Goal: Check status

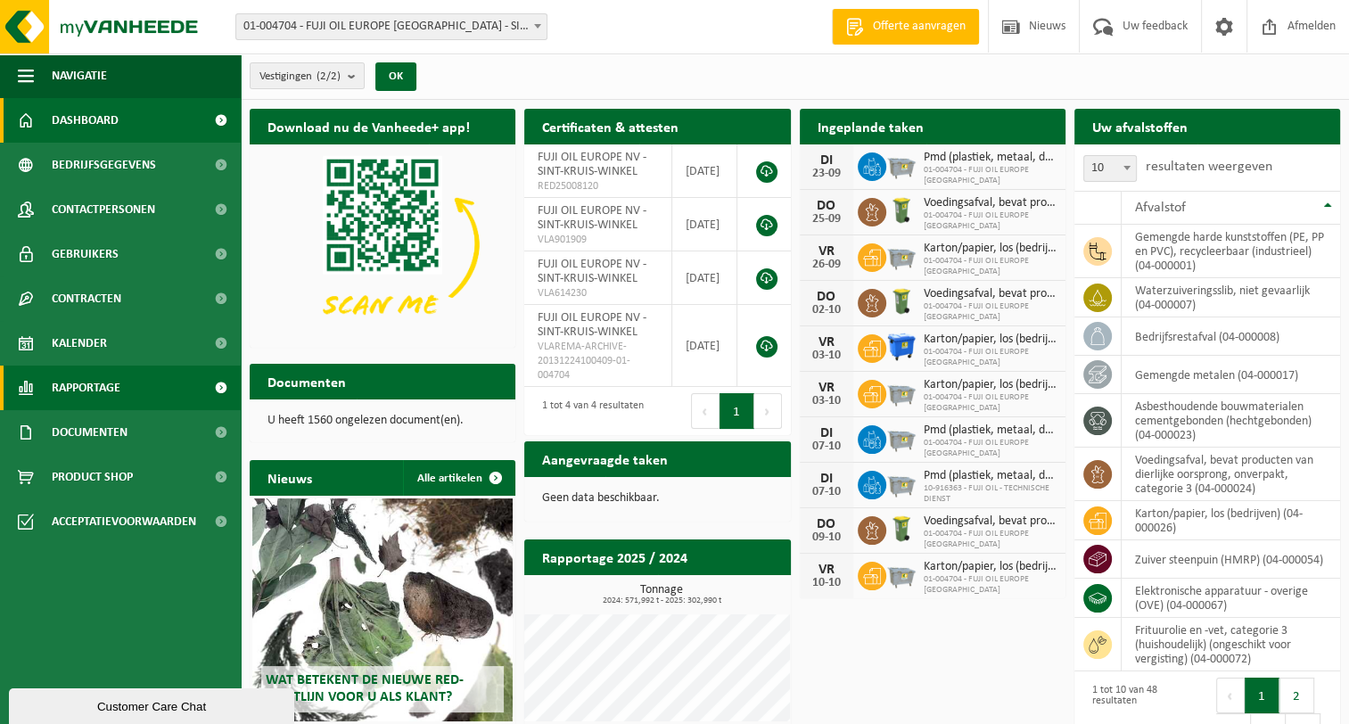
click at [103, 389] on span "Rapportage" at bounding box center [86, 388] width 69 height 45
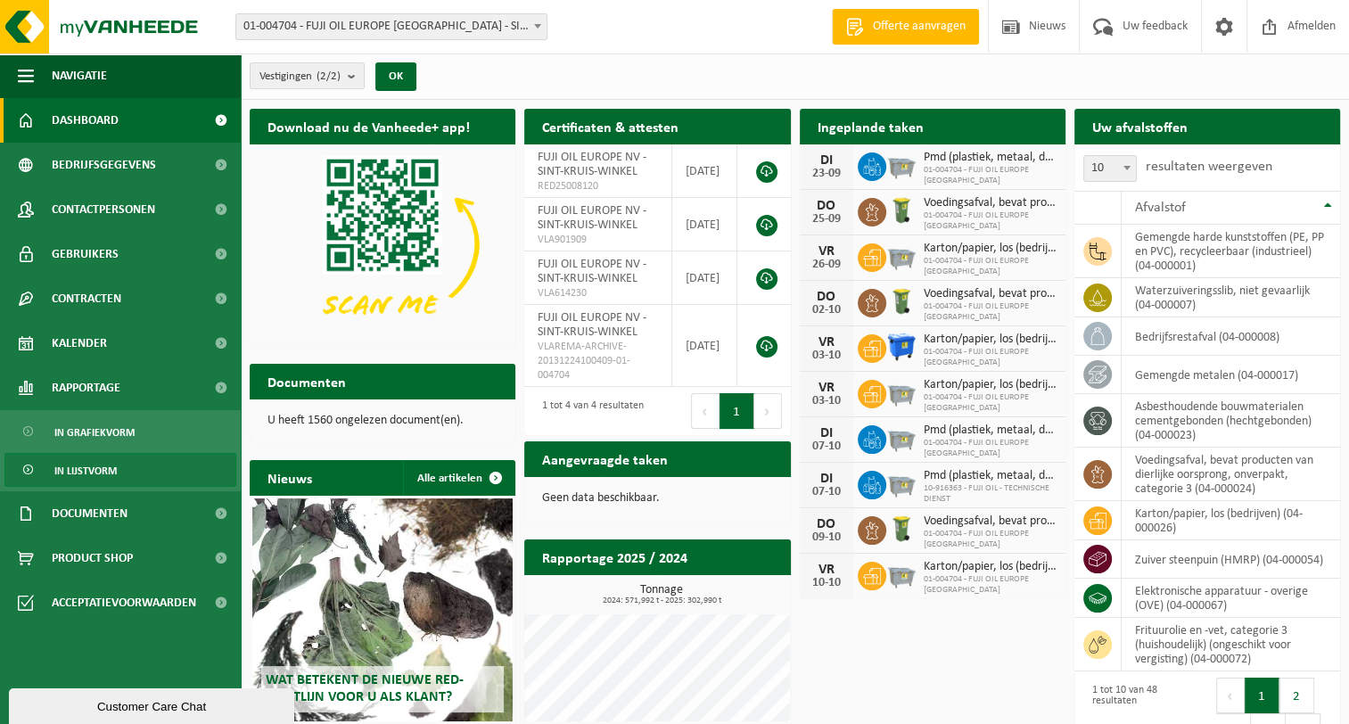
click at [89, 467] on span "In lijstvorm" at bounding box center [85, 471] width 62 height 34
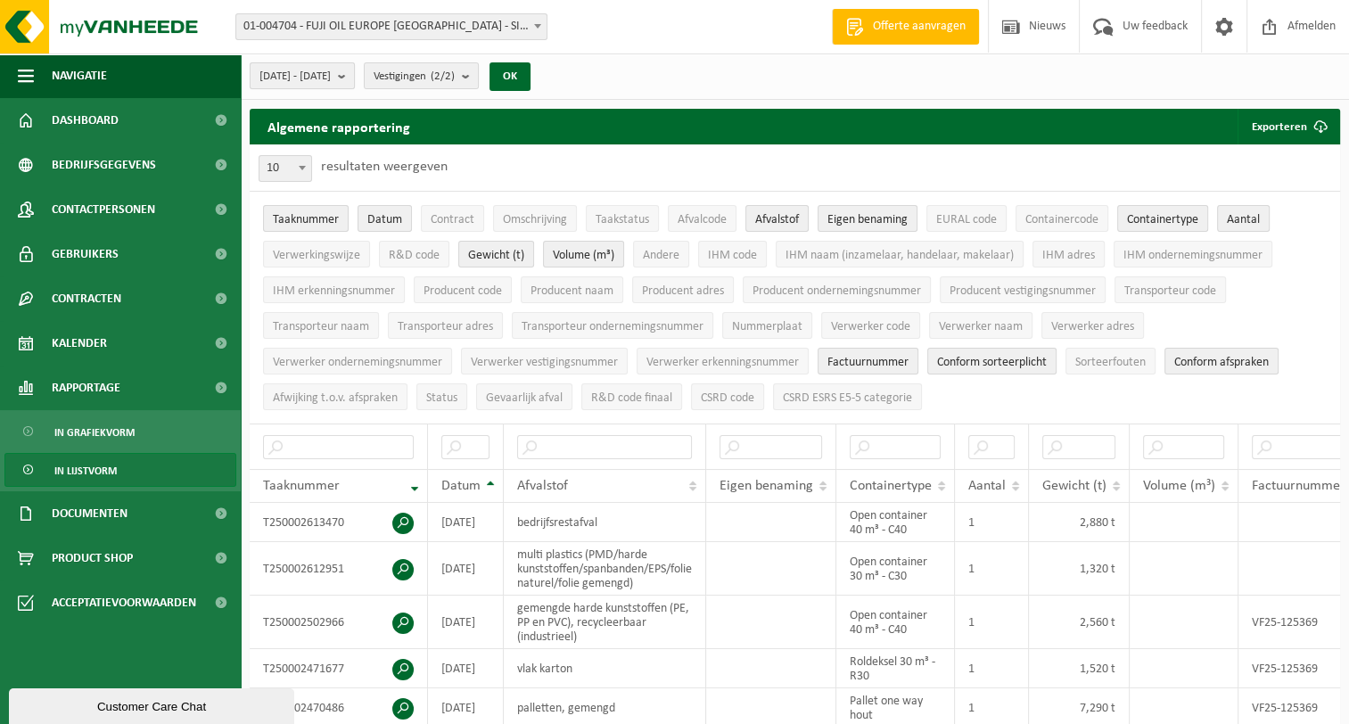
click at [354, 75] on b "submit" at bounding box center [346, 75] width 16 height 25
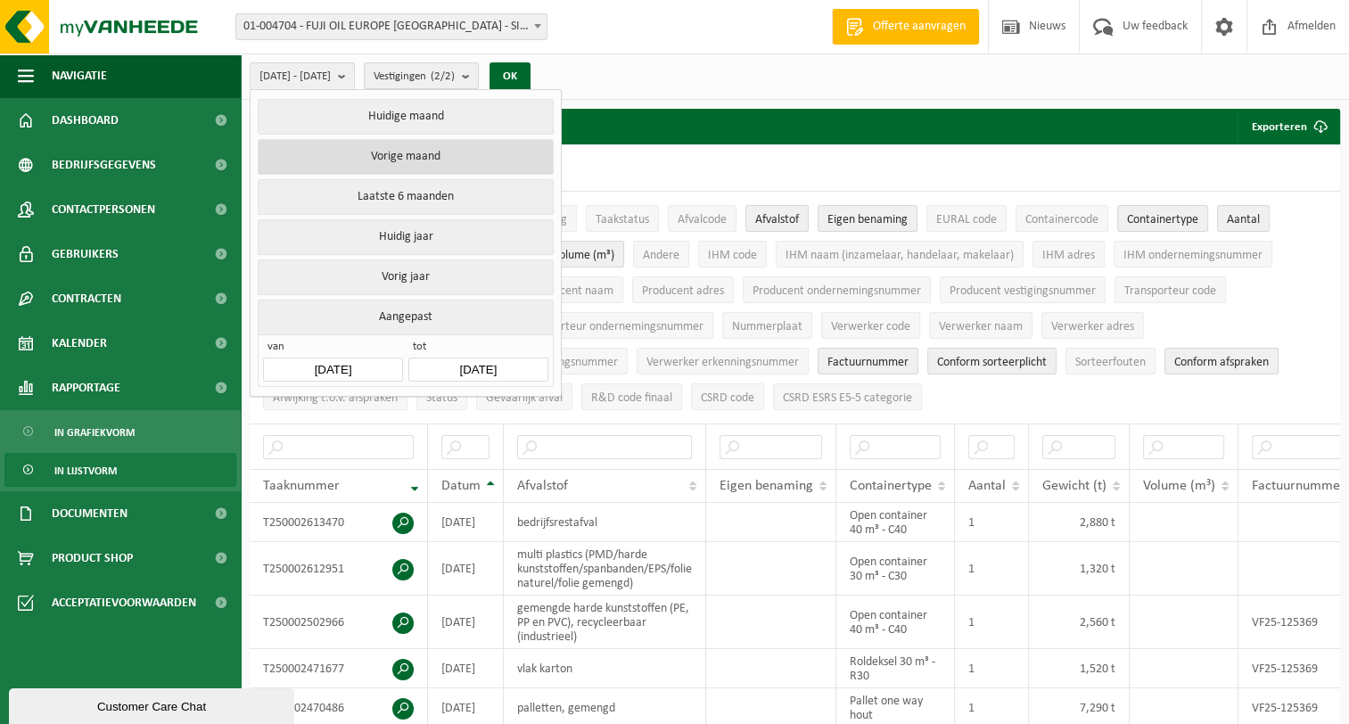
click at [377, 164] on button "Vorige maand" at bounding box center [405, 157] width 295 height 36
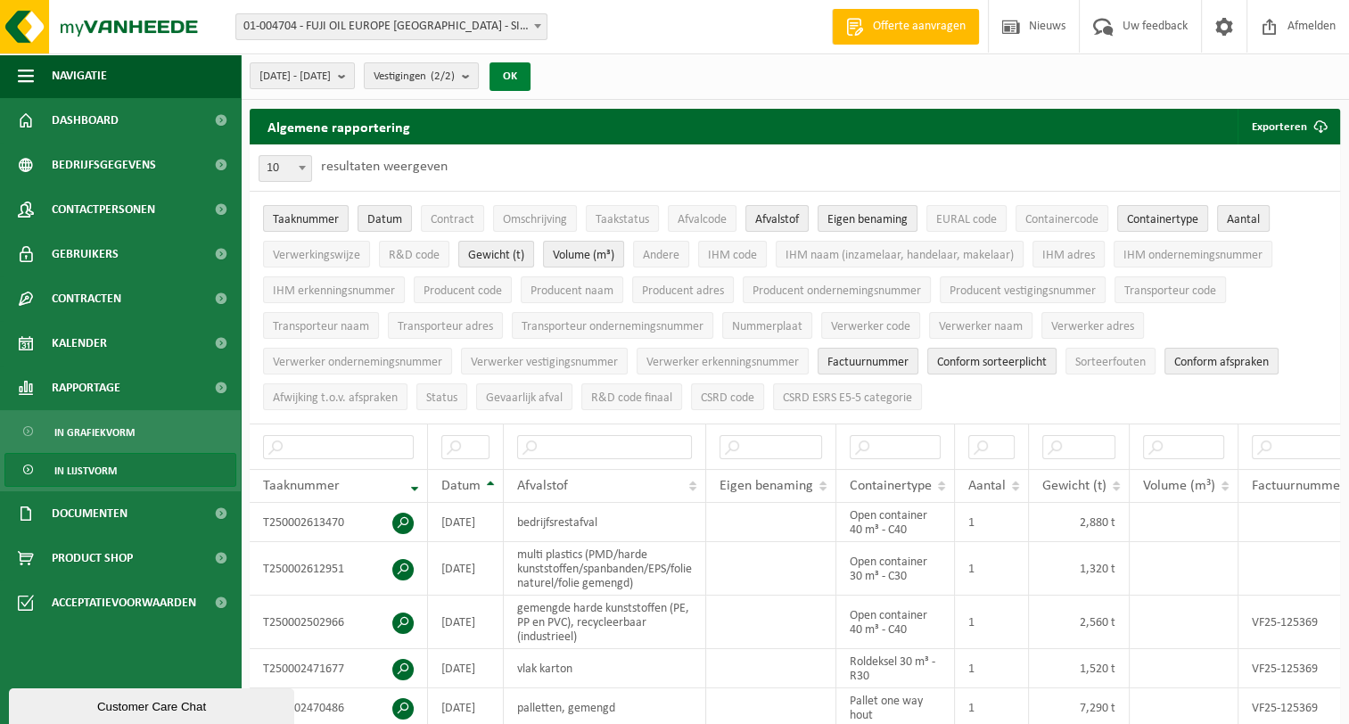
click at [530, 75] on button "OK" at bounding box center [509, 76] width 41 height 29
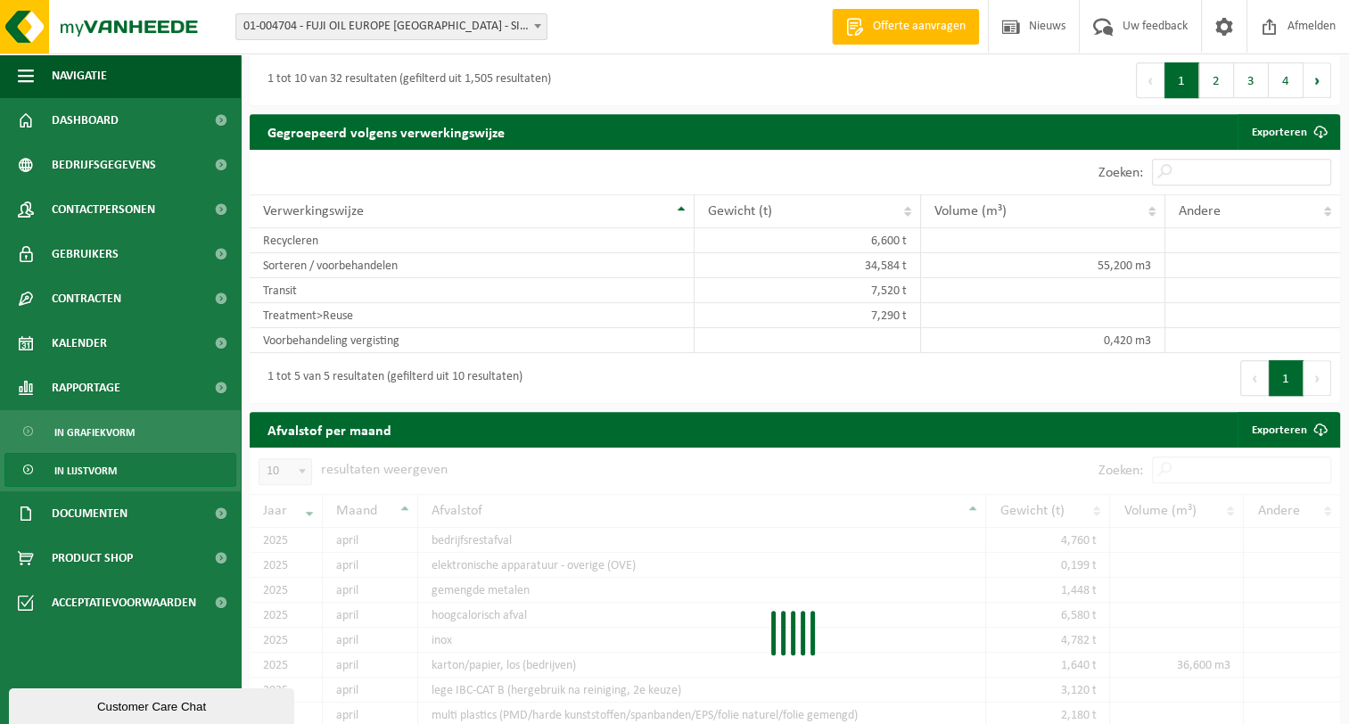
scroll to position [1086, 0]
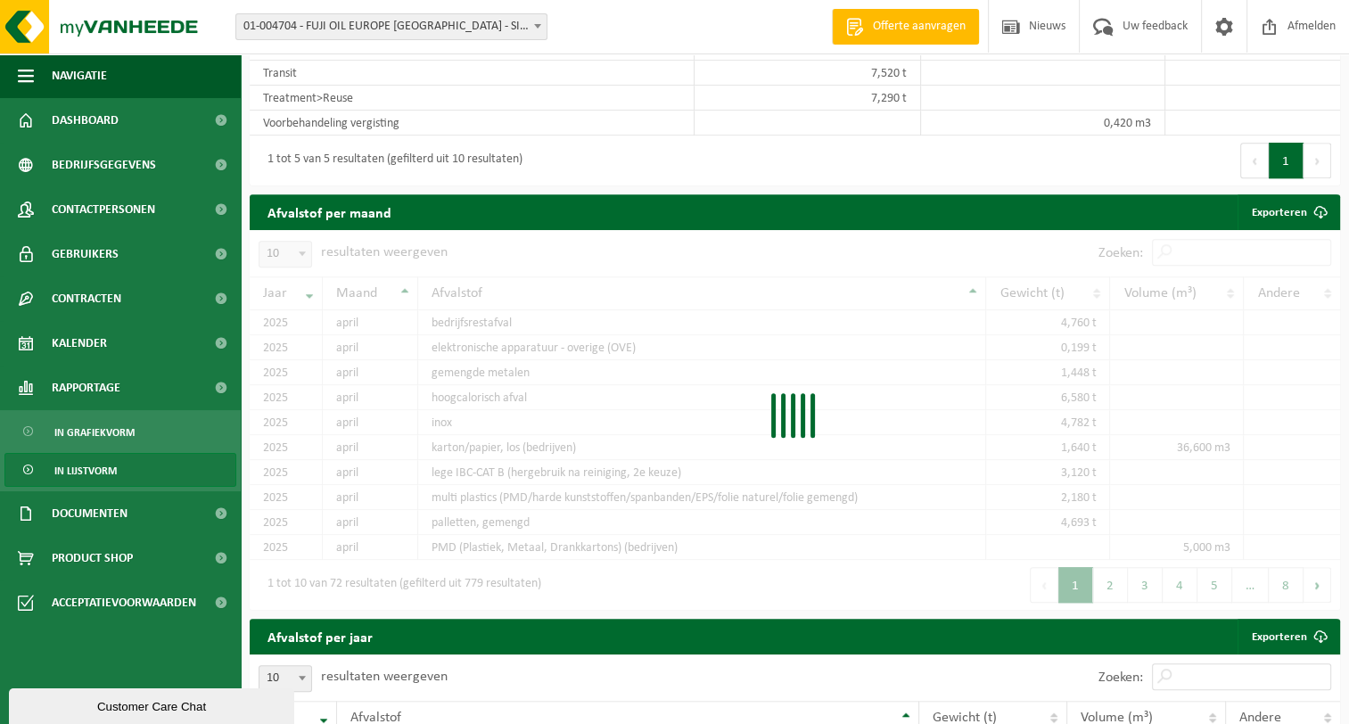
drag, startPoint x: 865, startPoint y: 335, endPoint x: 876, endPoint y: 336, distance: 10.7
click at [874, 336] on div at bounding box center [795, 420] width 1090 height 380
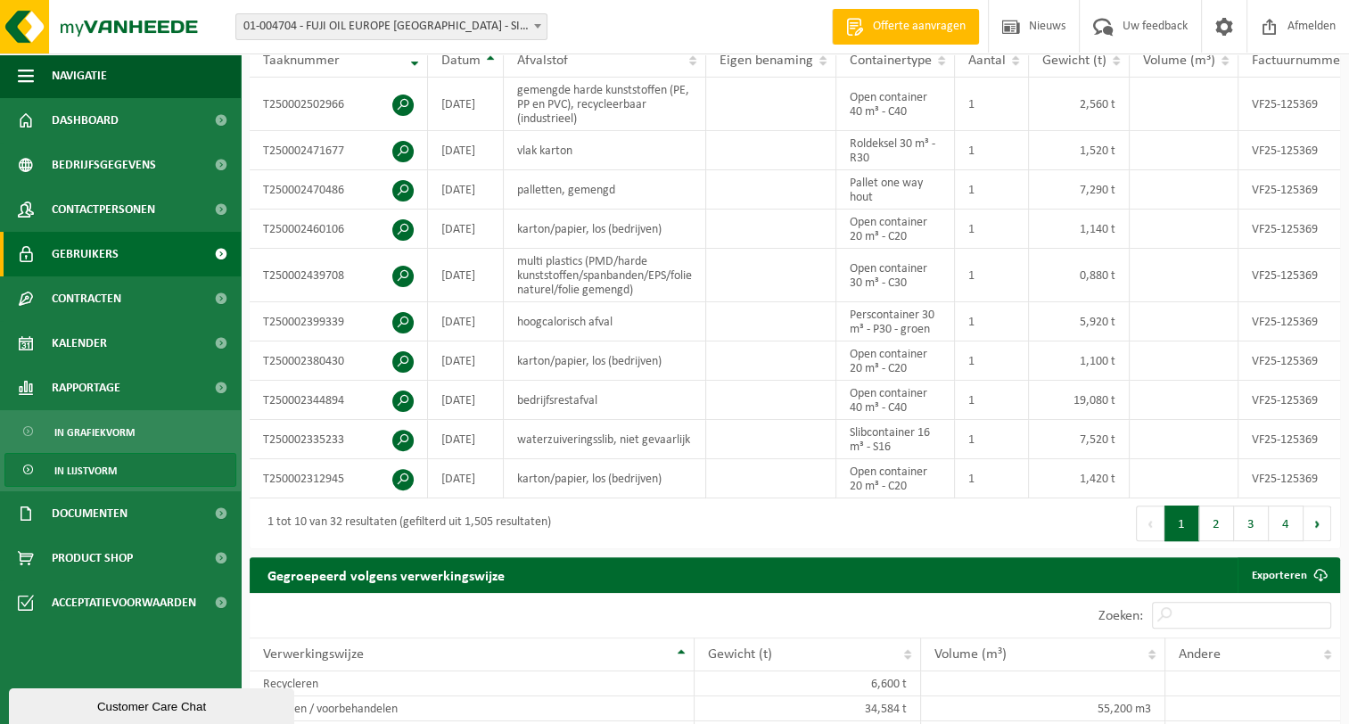
scroll to position [0, 0]
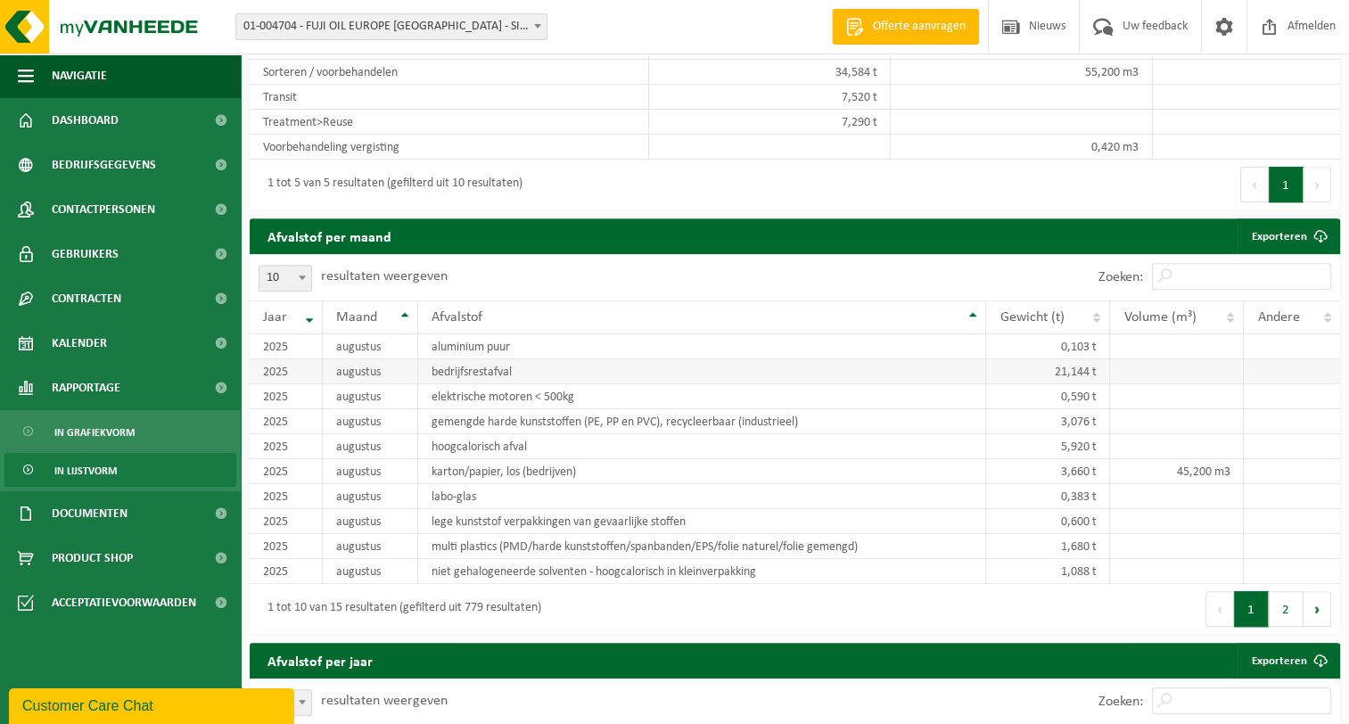
scroll to position [1170, 0]
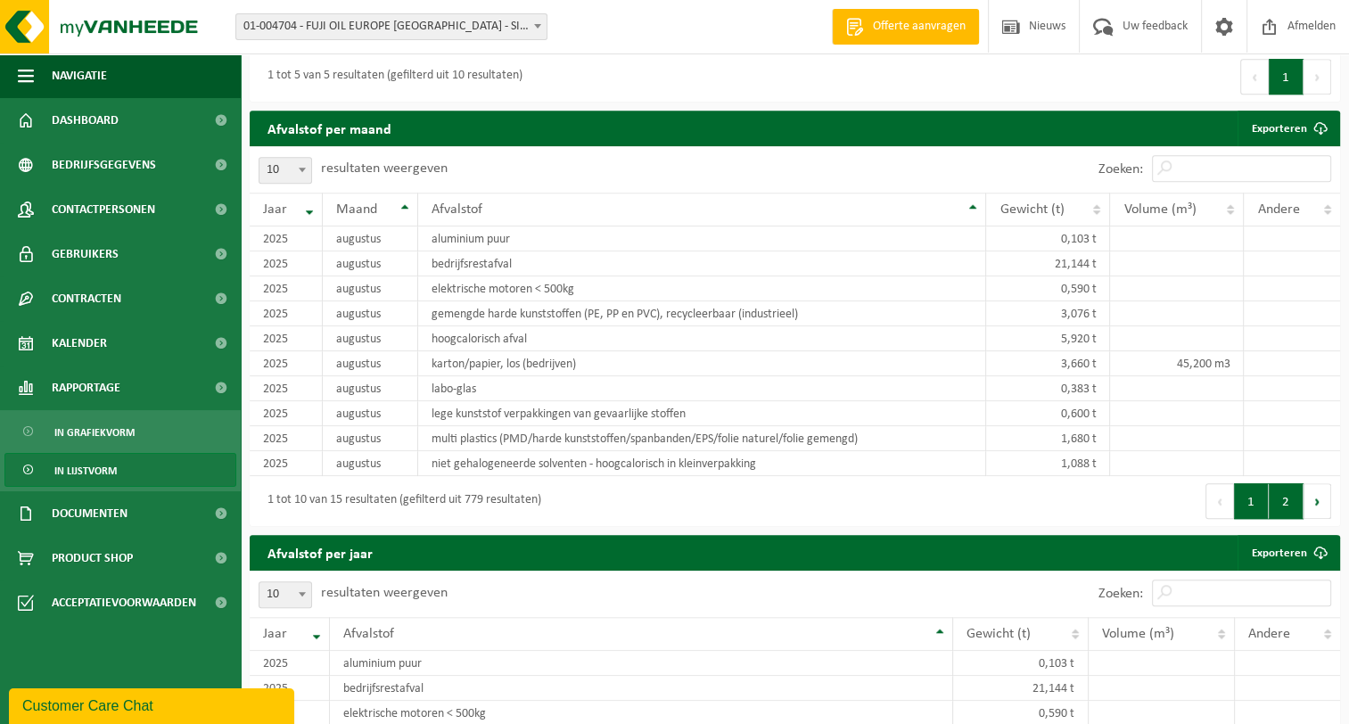
click at [1287, 507] on button "2" at bounding box center [1286, 501] width 35 height 36
